Goal: Navigation & Orientation: Find specific page/section

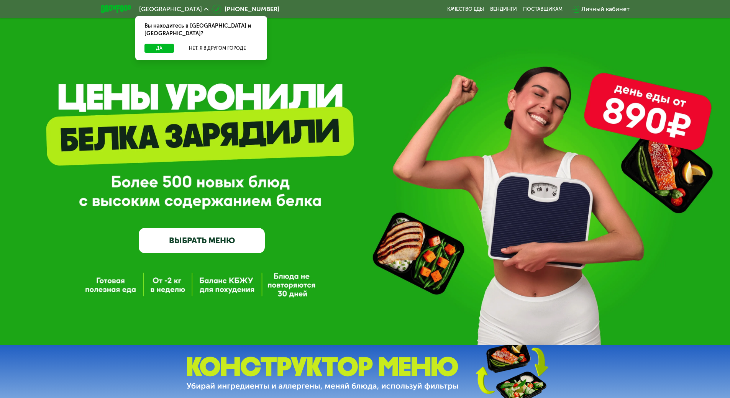
click at [161, 9] on div "[GEOGRAPHIC_DATA]" at bounding box center [173, 9] width 69 height 6
click at [214, 44] on button "Нет, я в другом городе" at bounding box center [217, 48] width 81 height 9
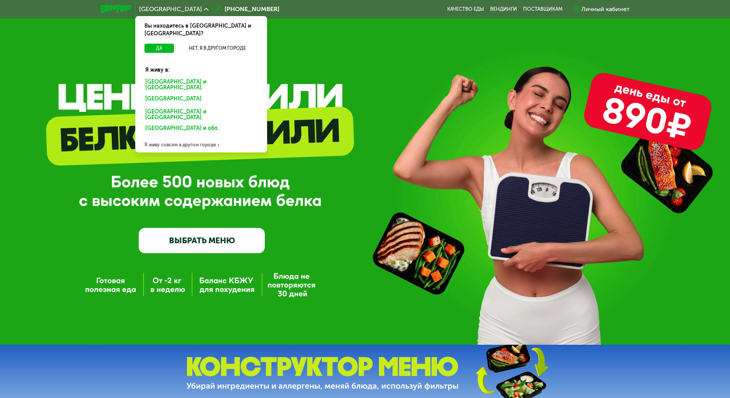
click at [174, 137] on div "Я живу совсем в другом городе" at bounding box center [201, 144] width 132 height 15
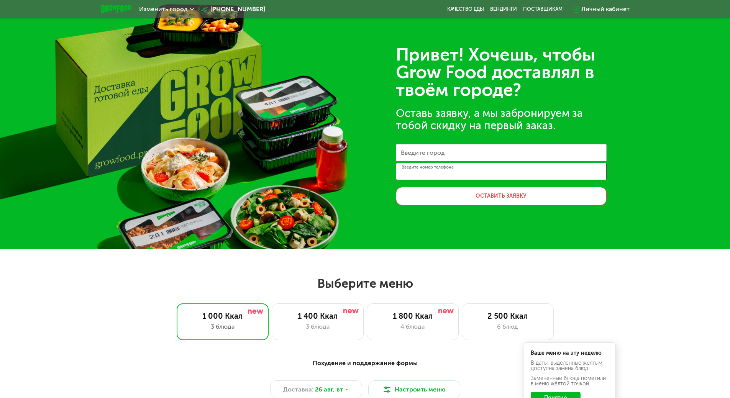
click at [454, 165] on input "Введите номер телефона" at bounding box center [501, 171] width 211 height 17
click at [457, 151] on input "Введите город" at bounding box center [501, 152] width 211 height 17
type input "********"
click at [440, 154] on input "********" at bounding box center [501, 152] width 211 height 17
click at [162, 6] on span "Изменить город" at bounding box center [163, 9] width 49 height 6
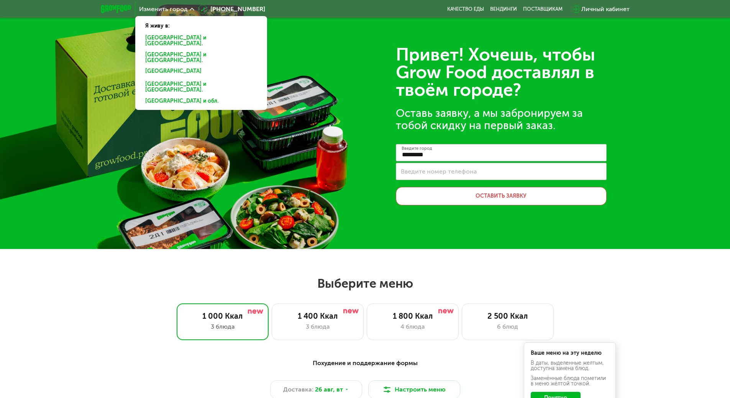
click at [174, 66] on div "[GEOGRAPHIC_DATA] и [GEOGRAPHIC_DATA]." at bounding box center [201, 72] width 123 height 12
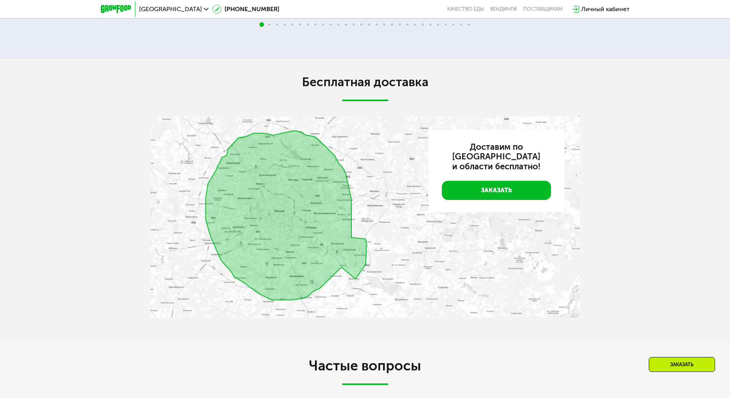
scroll to position [1686, 0]
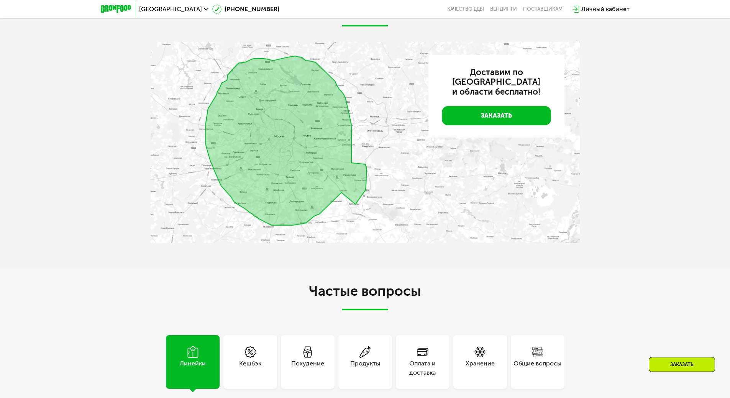
click at [272, 243] on img at bounding box center [365, 143] width 429 height 202
click at [262, 243] on img at bounding box center [365, 143] width 429 height 202
click at [493, 125] on link "Заказать" at bounding box center [496, 115] width 109 height 19
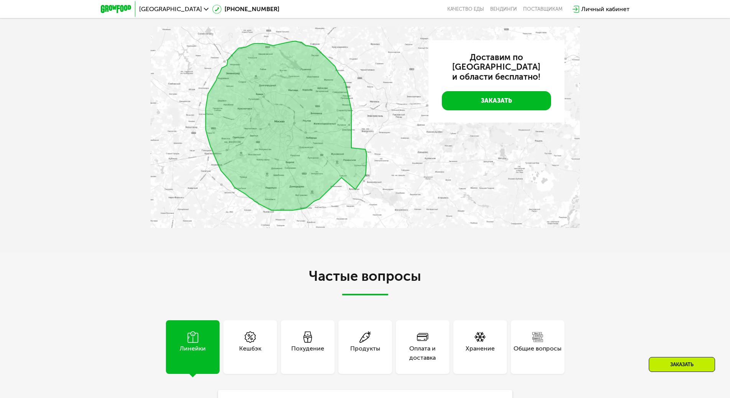
scroll to position [1711, 0]
